Goal: Task Accomplishment & Management: Manage account settings

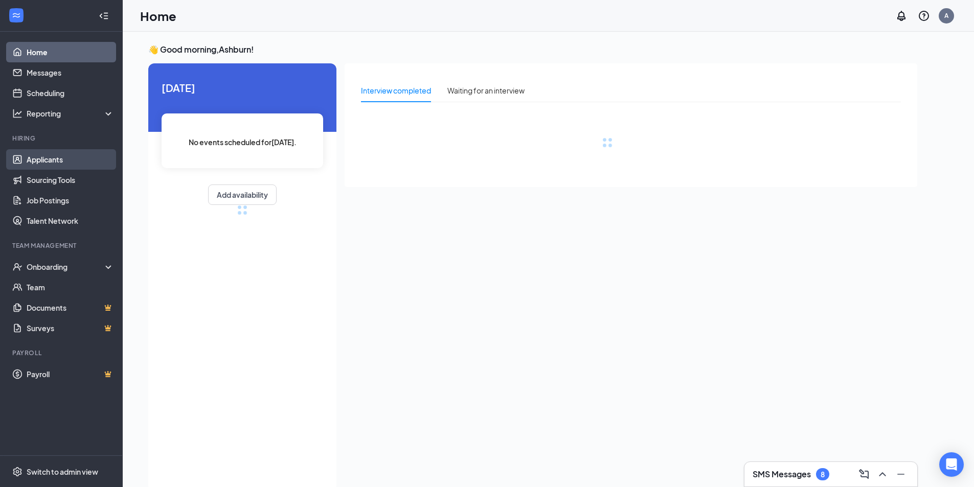
click at [38, 156] on link "Applicants" at bounding box center [70, 159] width 87 height 20
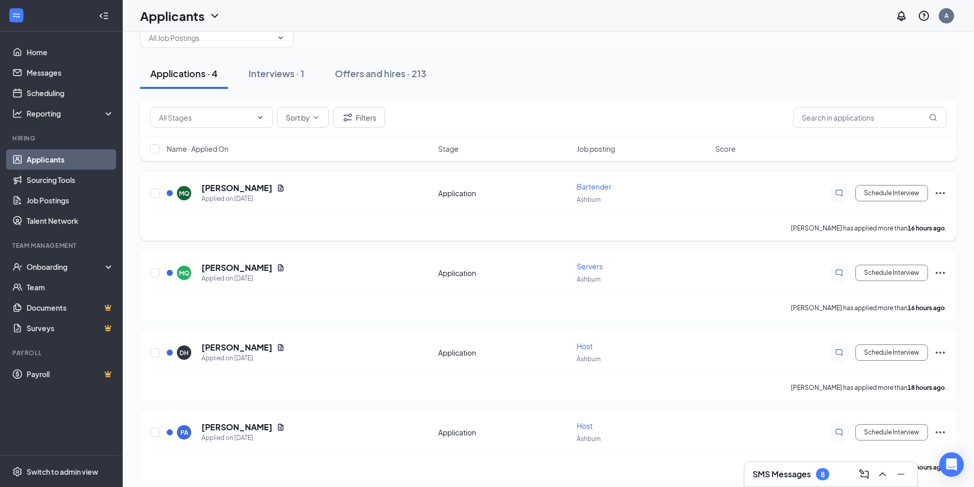
scroll to position [32, 0]
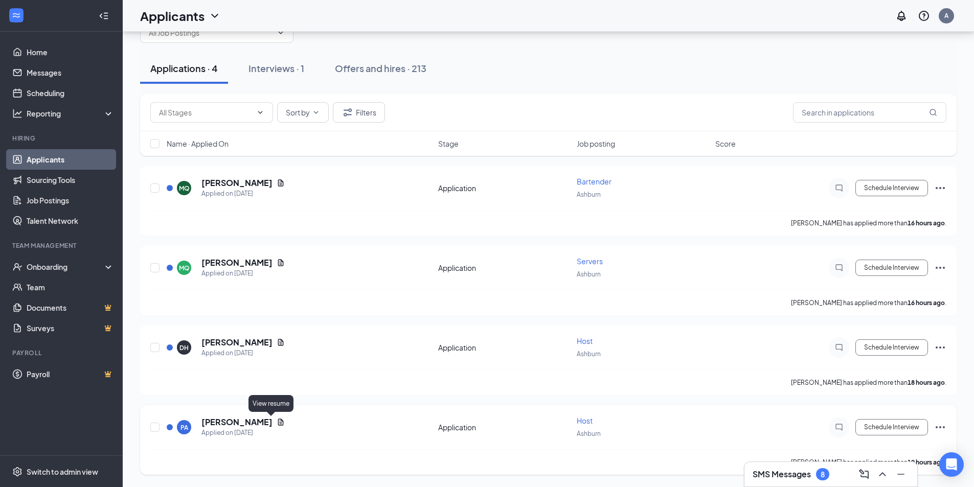
click at [277, 424] on icon "Document" at bounding box center [281, 422] width 8 height 8
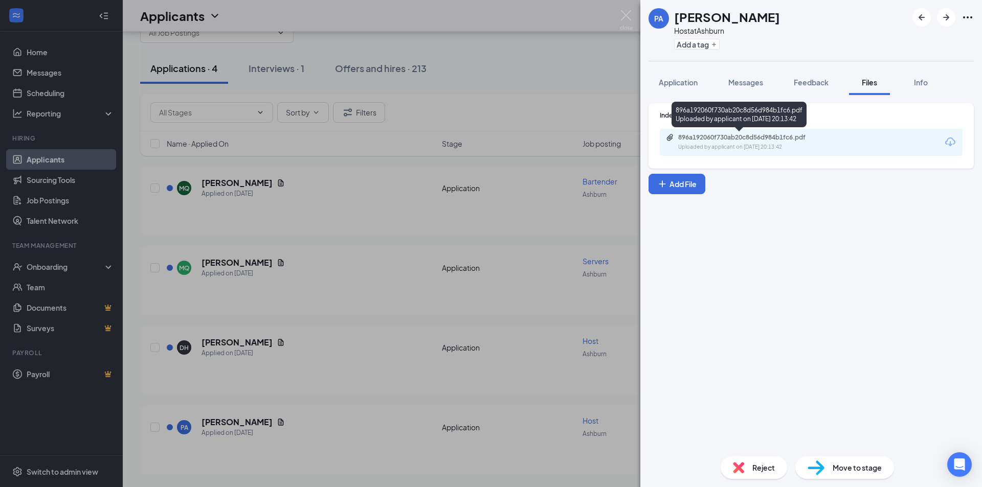
click at [768, 142] on div "896a192060f730ab20c8d56d984b1fc6.pdf Uploaded by applicant on [DATE] 20:13:42" at bounding box center [749, 142] width 166 height 18
click at [279, 371] on div "PA [PERSON_NAME] Host at [GEOGRAPHIC_DATA] Add a tag Application Messages Feedb…" at bounding box center [491, 243] width 982 height 487
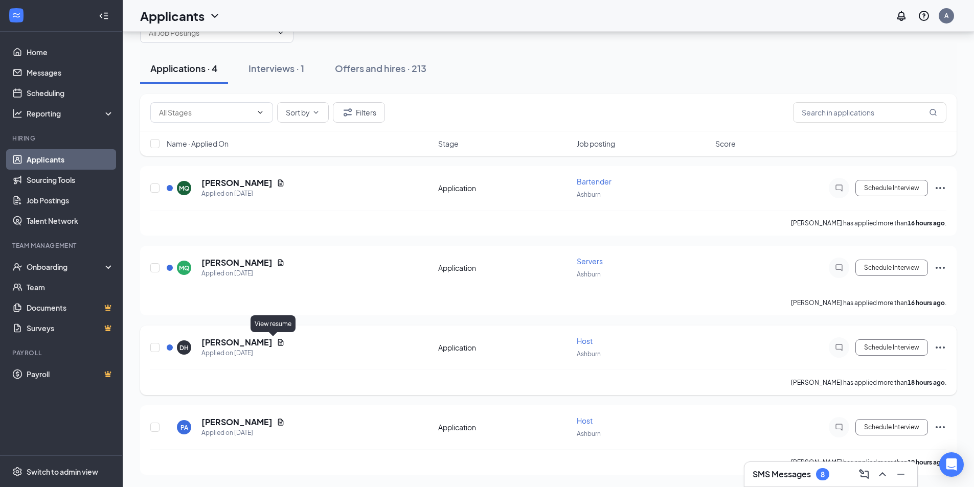
click at [278, 343] on icon "Document" at bounding box center [281, 342] width 6 height 7
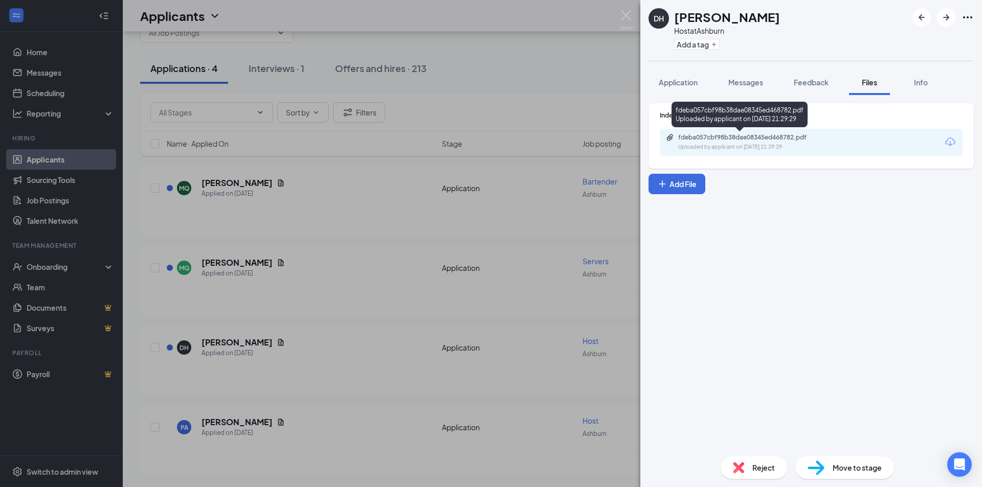
click at [757, 146] on div "Uploaded by applicant on [DATE] 21:29:29" at bounding box center [754, 147] width 153 height 8
click at [327, 354] on div "DH [PERSON_NAME] Host at Ashburn Add a tag Application Messages Feedback Files …" at bounding box center [491, 243] width 982 height 487
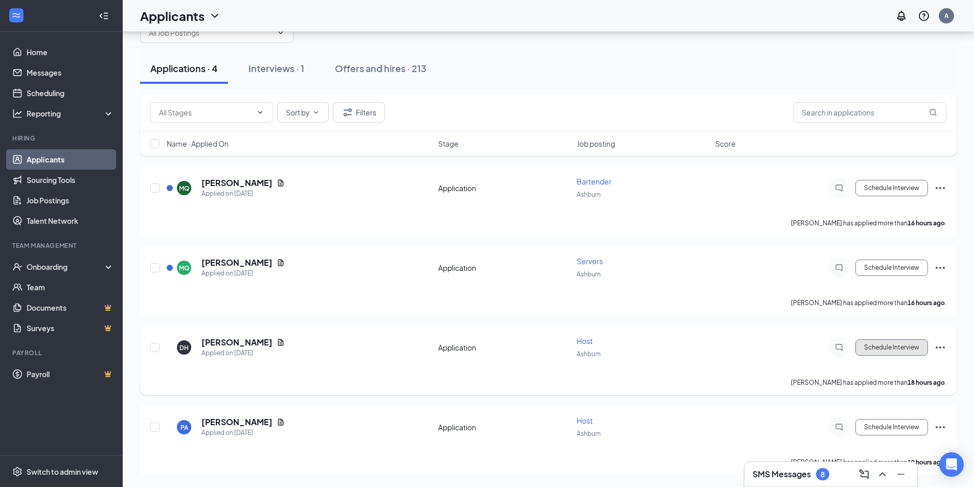
click at [917, 351] on button "Schedule Interview" at bounding box center [891, 347] width 73 height 16
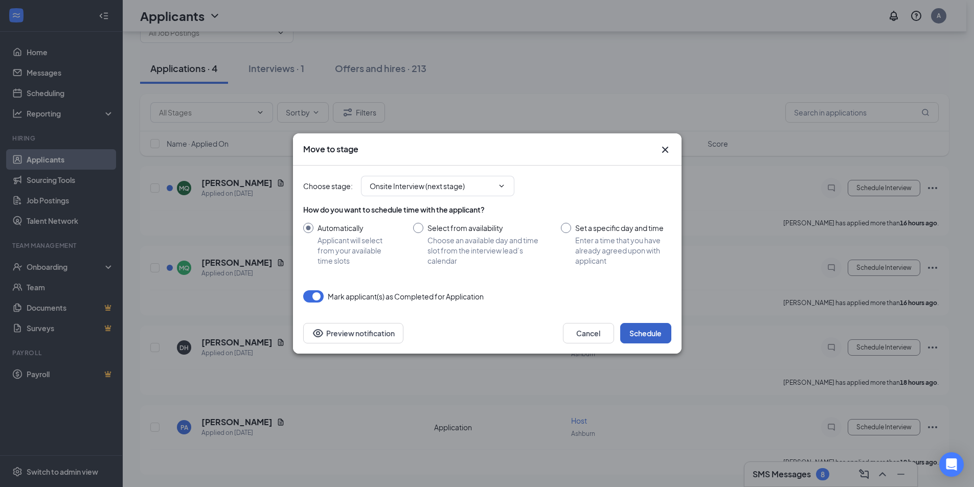
click at [641, 337] on button "Schedule" at bounding box center [645, 333] width 51 height 20
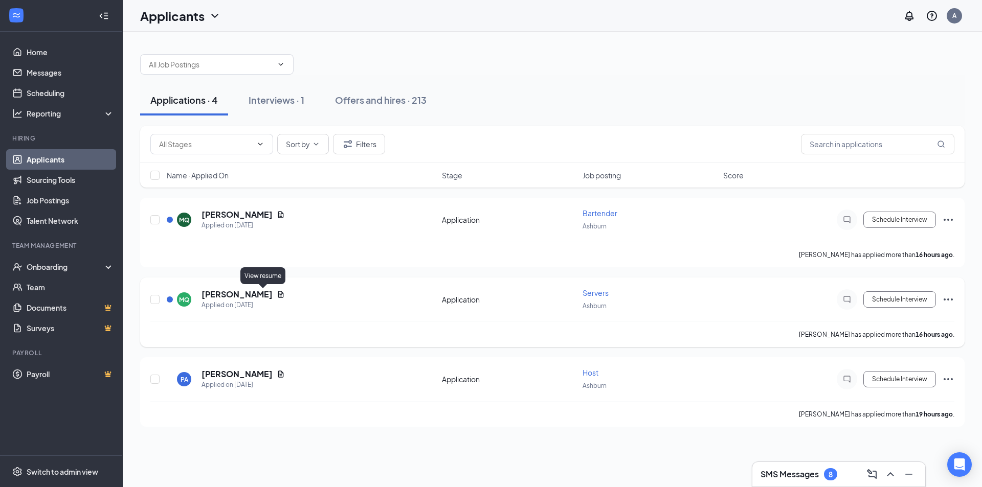
click at [277, 293] on icon "Document" at bounding box center [281, 294] width 8 height 8
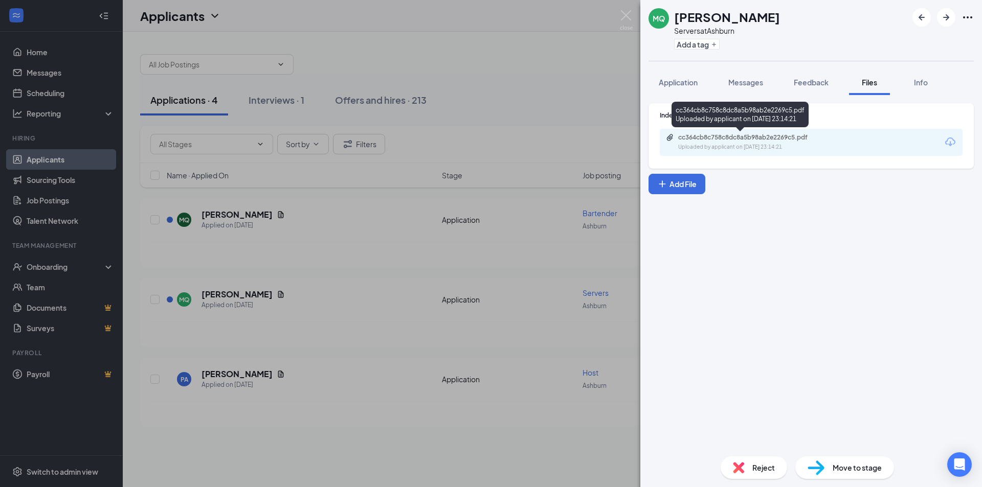
click at [762, 141] on div "cc364cb8c758c8dc8a5b98ab2e2269c5.pdf" at bounding box center [749, 137] width 143 height 8
click at [332, 310] on div "MQ [PERSON_NAME] Servers at Ashburn Add a tag Application Messages Feedback Fil…" at bounding box center [491, 243] width 982 height 487
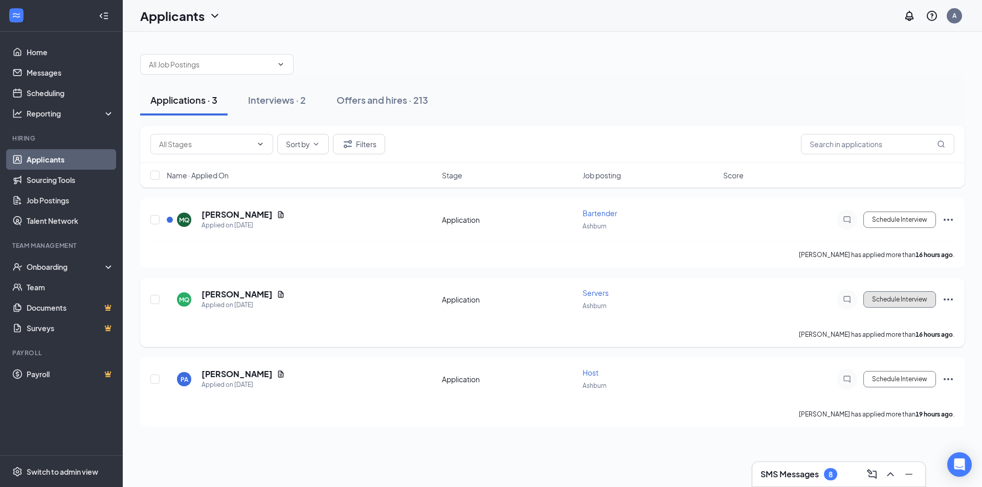
click at [883, 302] on button "Schedule Interview" at bounding box center [899, 299] width 73 height 16
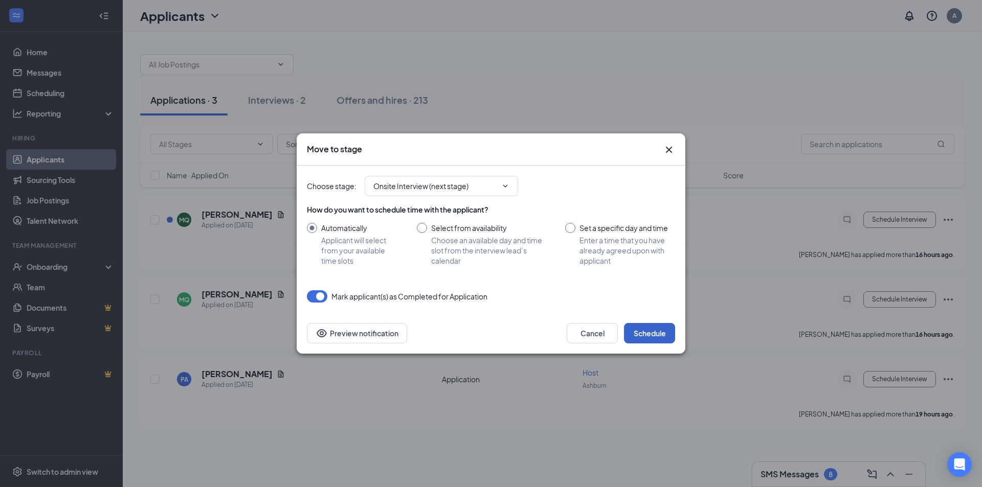
click at [660, 333] on button "Schedule" at bounding box center [649, 333] width 51 height 20
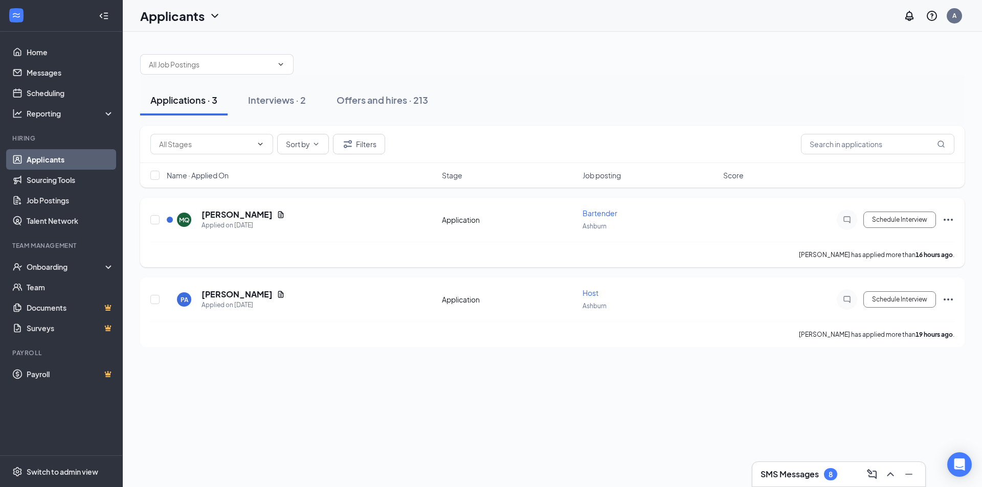
click at [356, 221] on div "MQ [PERSON_NAME] Applied on [DATE]" at bounding box center [301, 219] width 269 height 21
click at [949, 220] on icon "Ellipses" at bounding box center [948, 220] width 12 height 12
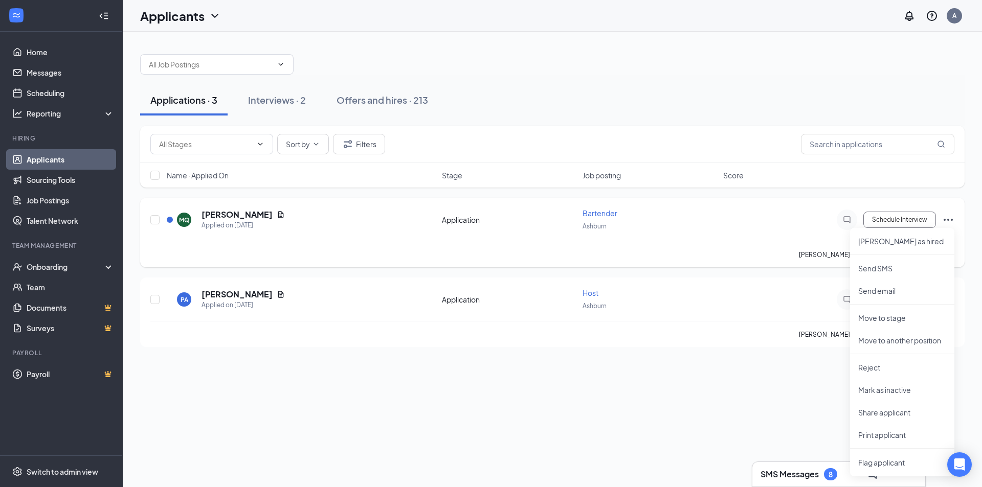
click at [335, 238] on div "MQ [PERSON_NAME] Applied on [DATE] Application Bartender Ashburn Schedule Inter…" at bounding box center [552, 225] width 804 height 34
